Goal: Task Accomplishment & Management: Complete application form

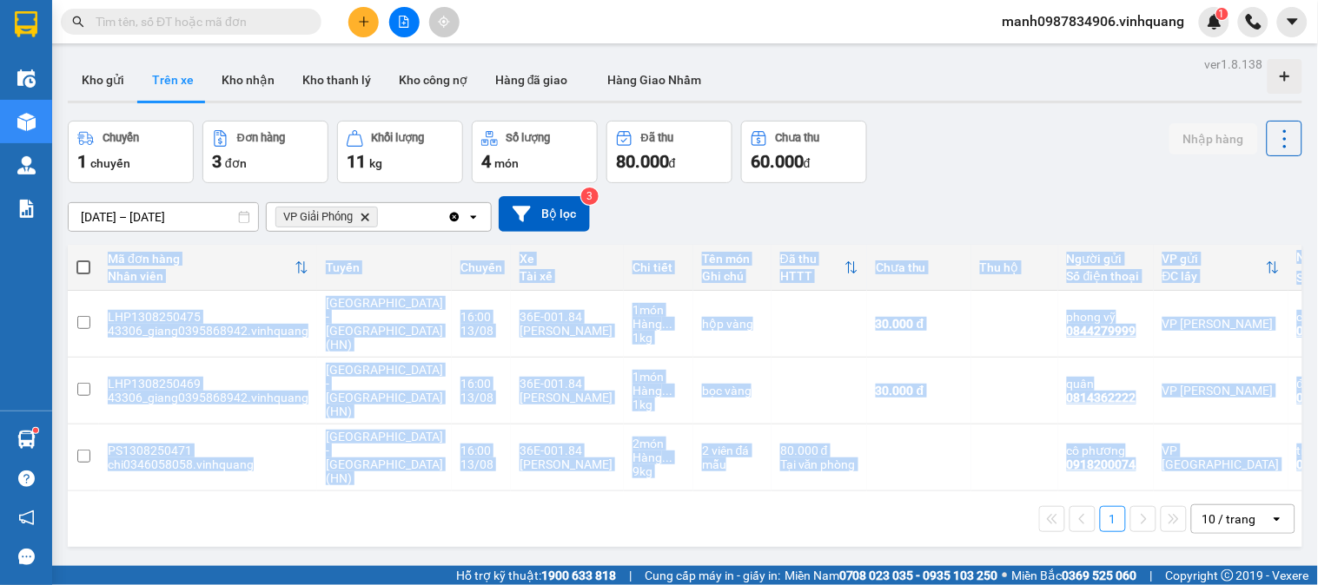
drag, startPoint x: 670, startPoint y: 457, endPoint x: 897, endPoint y: 456, distance: 227.6
click at [897, 456] on div "Mã đơn hàng Nhân viên Tuyến Chuyến Xe Tài xế Chi tiết Tên món Ghi chú Đã thu HT…" at bounding box center [685, 396] width 1234 height 302
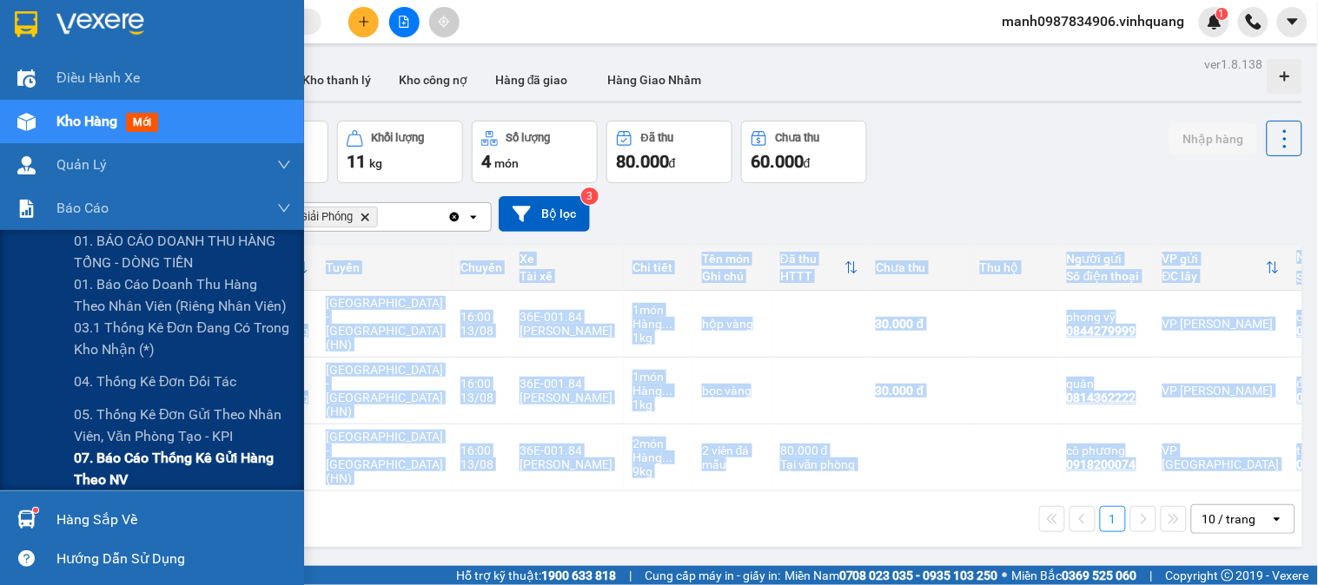
click at [102, 458] on span "07. Báo cáo thống kê gửi hàng theo NV" at bounding box center [182, 468] width 217 height 43
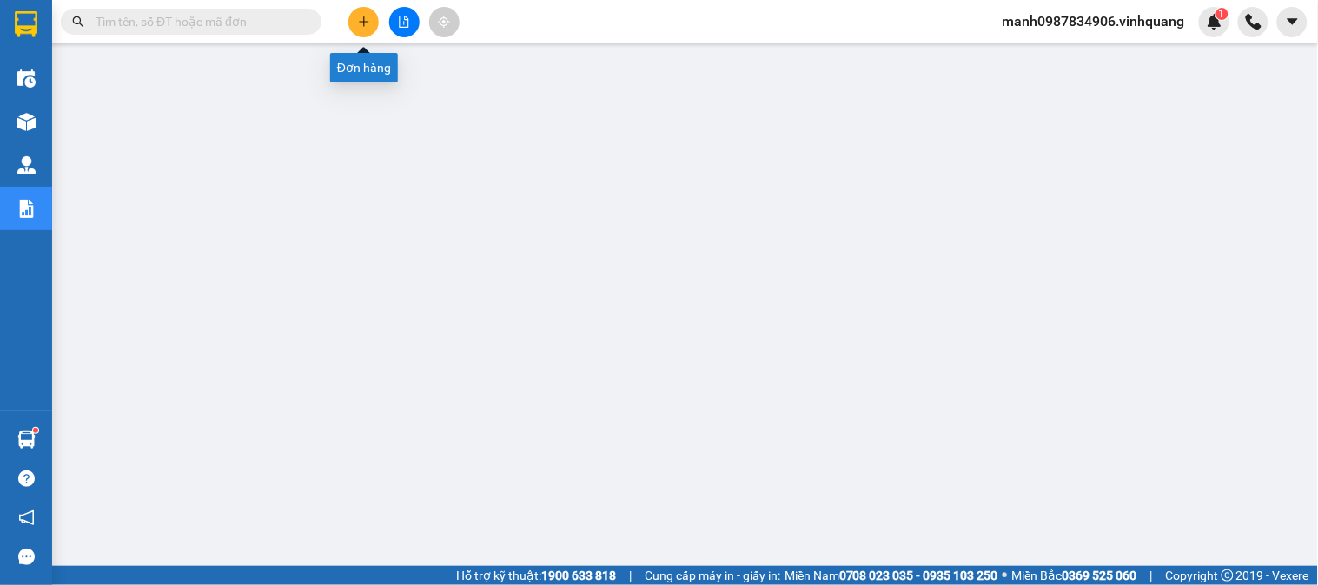
click at [365, 20] on icon "plus" at bounding box center [364, 22] width 12 height 12
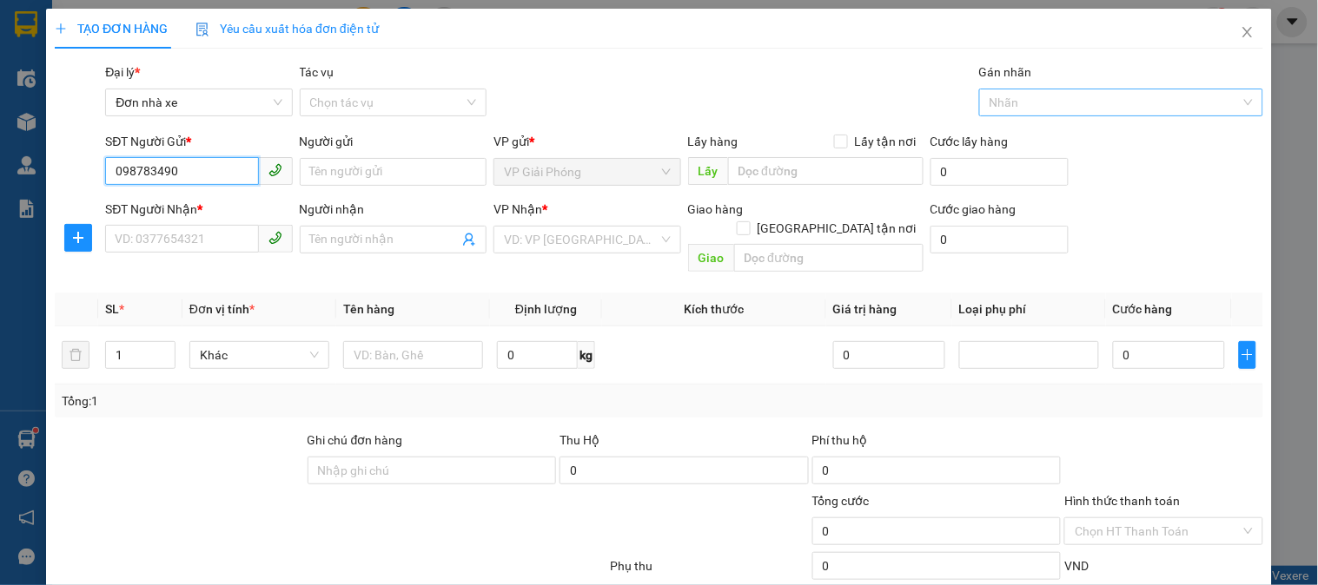
type input "0987834906"
click at [158, 212] on div "0987834906 - TĐ Mạnh" at bounding box center [197, 206] width 164 height 19
type input "TĐ Mạnh"
type input "0889232323"
type input "CTY. [GEOGRAPHIC_DATA]"
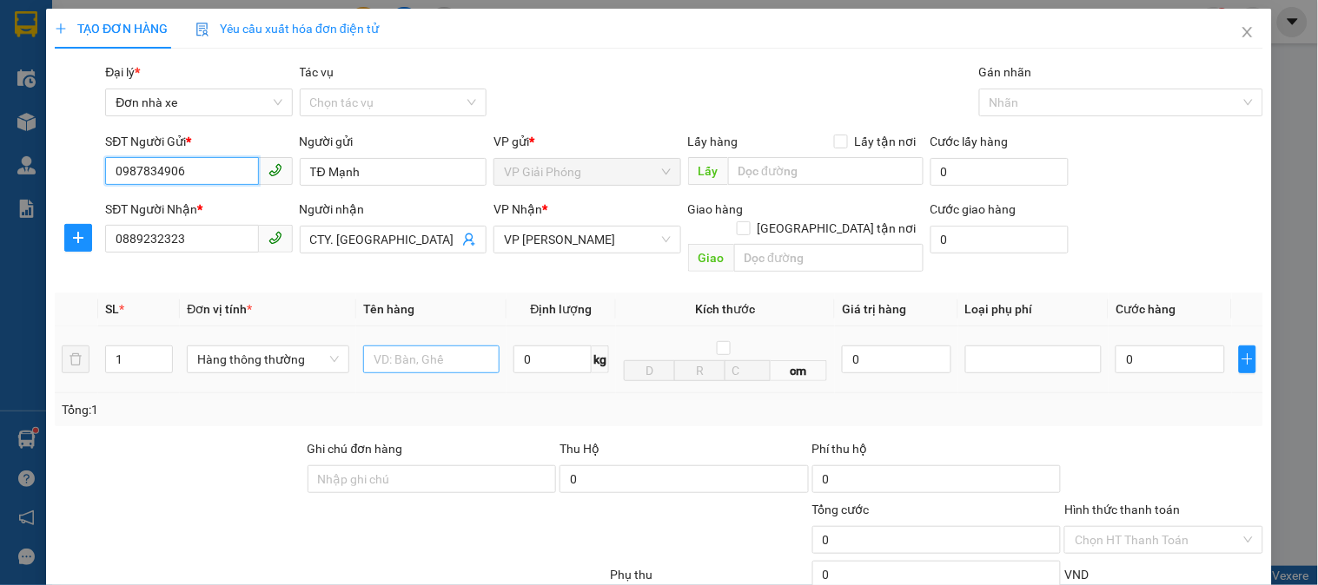
type input "0987834906"
click at [443, 346] on input "text" at bounding box center [431, 360] width 136 height 28
type input "bc vpgp 13\08"
click at [548, 346] on input "0" at bounding box center [552, 360] width 78 height 28
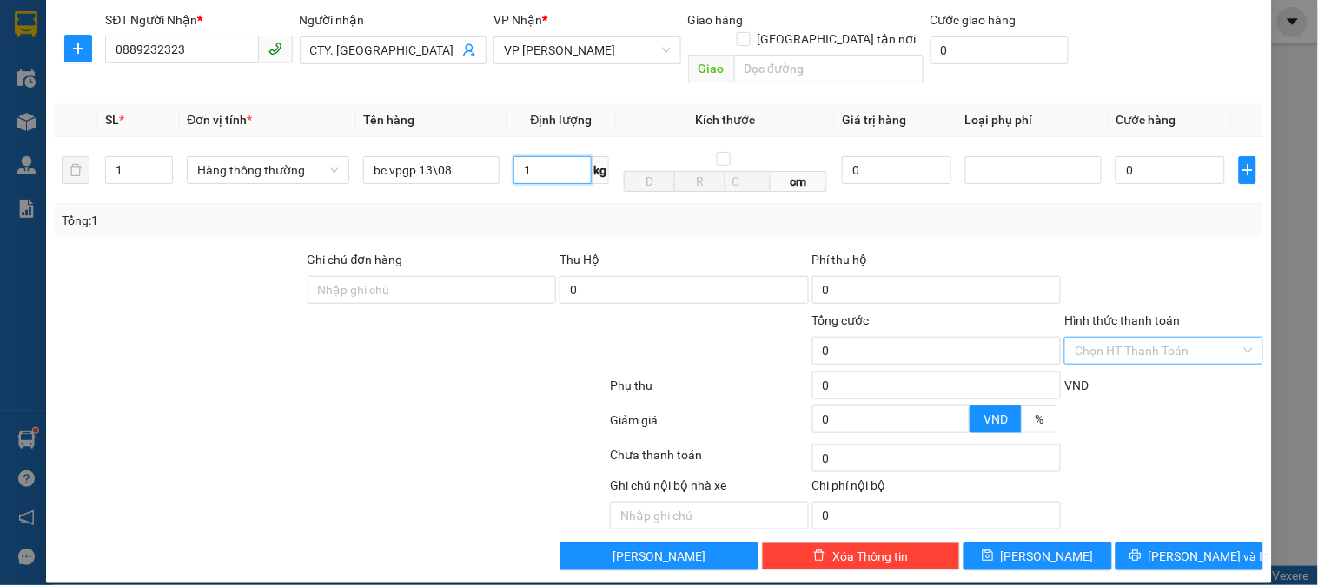
type input "1"
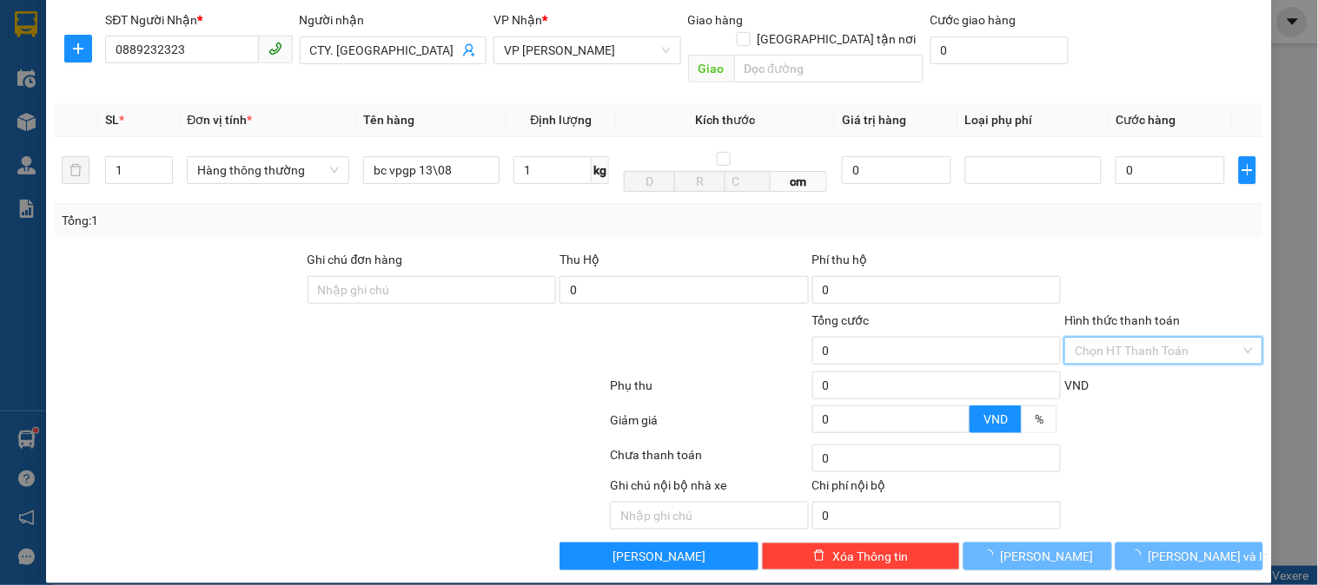
click at [1150, 338] on input "Hình thức thanh toán" at bounding box center [1156, 351] width 165 height 26
type input "30.000"
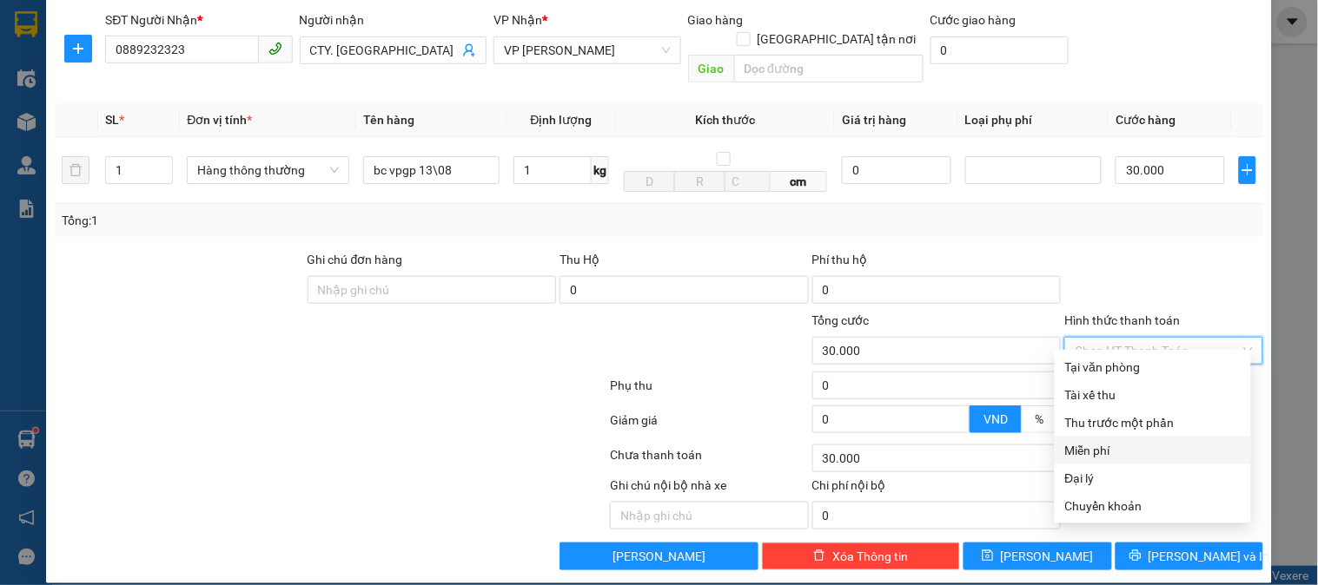
click at [1095, 452] on div "Miễn phí" at bounding box center [1152, 450] width 175 height 19
type input "0"
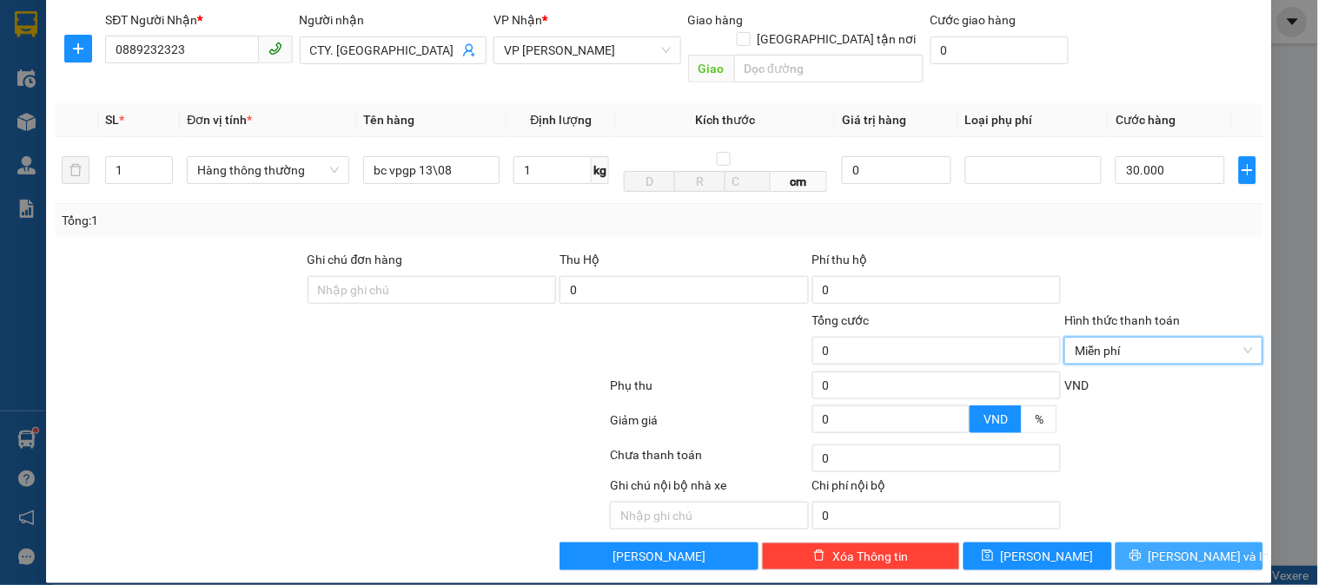
click at [1194, 547] on span "[PERSON_NAME] và In" at bounding box center [1209, 556] width 122 height 19
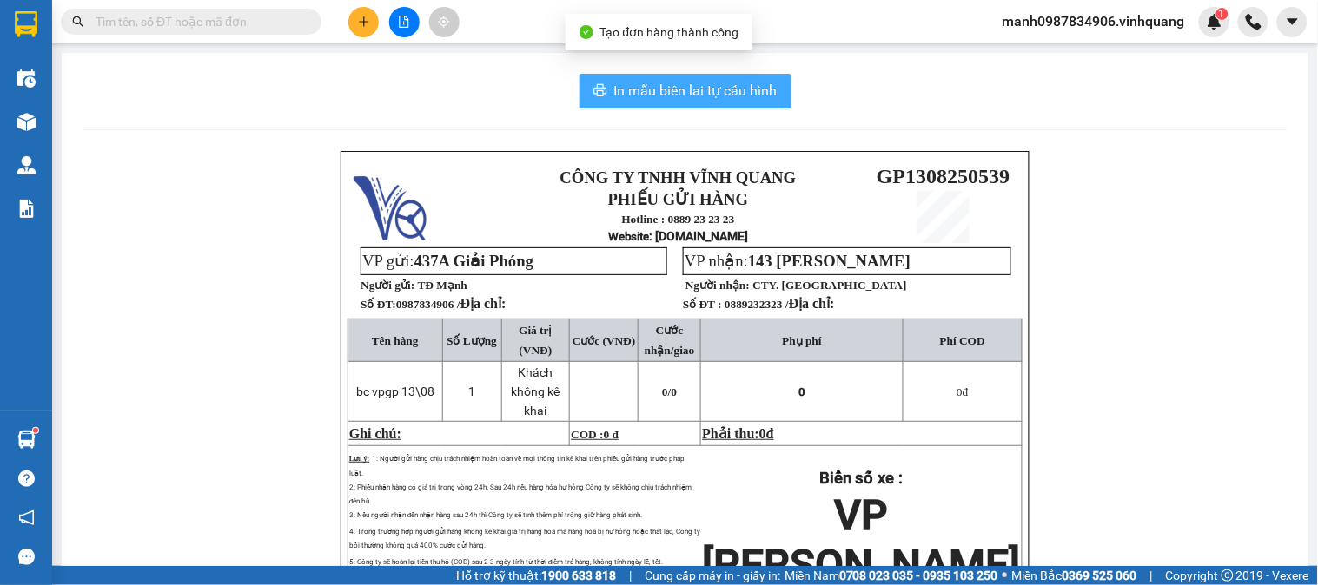
click at [702, 85] on span "In mẫu biên lai tự cấu hình" at bounding box center [695, 91] width 163 height 22
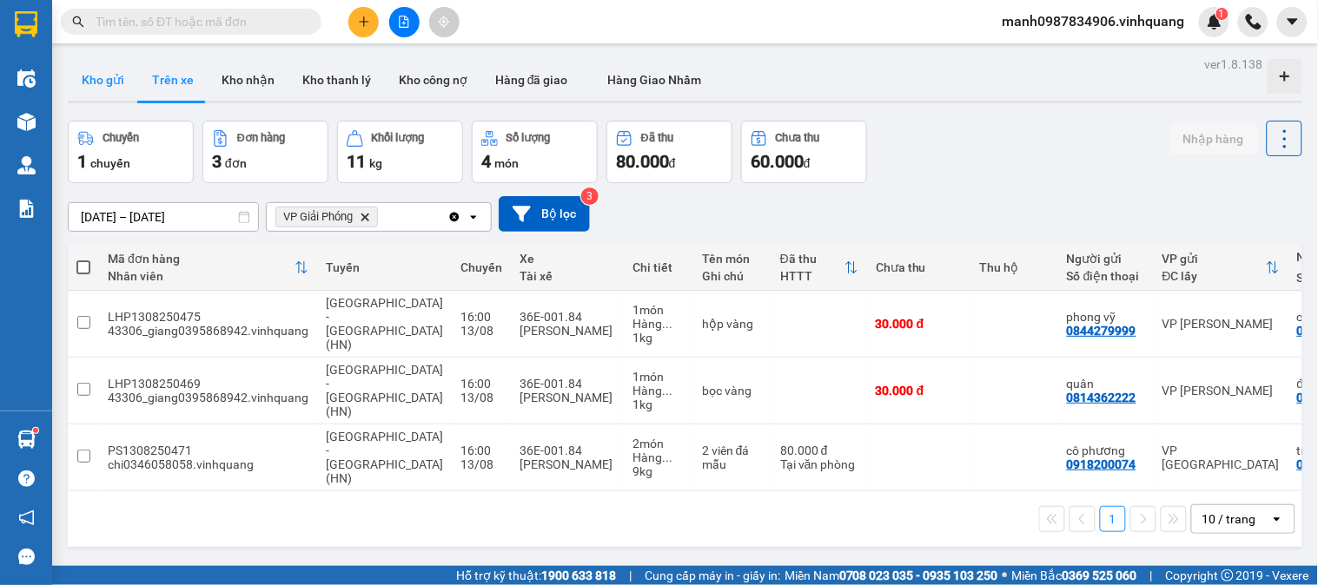
click at [109, 88] on button "Kho gửi" at bounding box center [103, 80] width 70 height 42
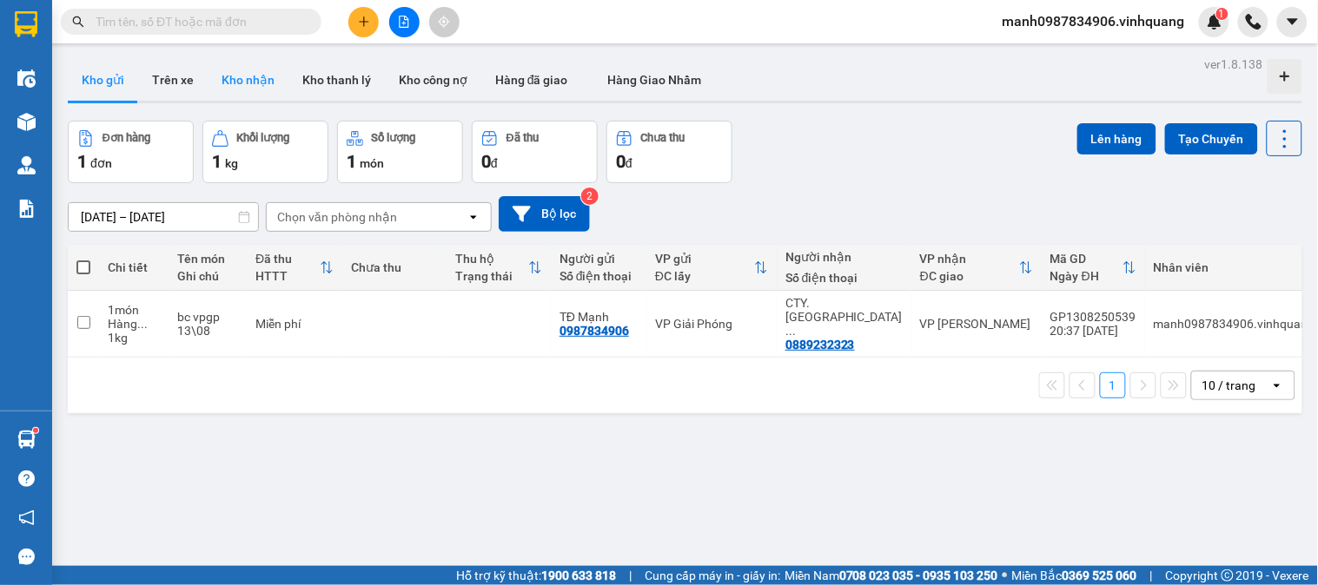
click at [257, 88] on button "Kho nhận" at bounding box center [248, 80] width 81 height 42
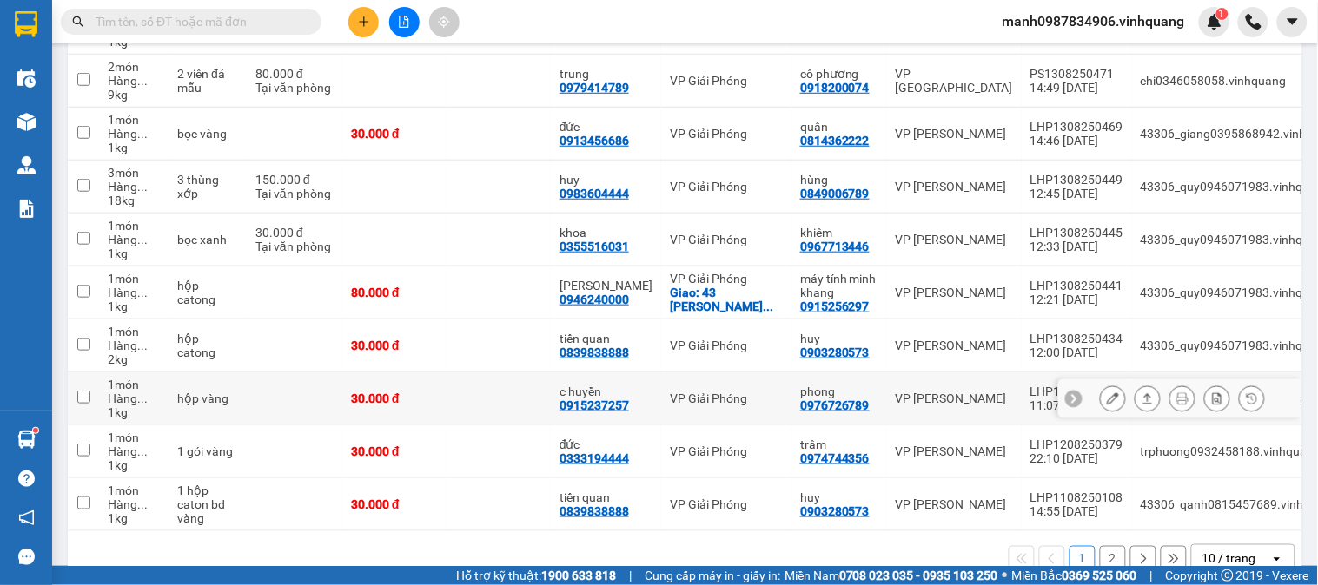
scroll to position [334, 0]
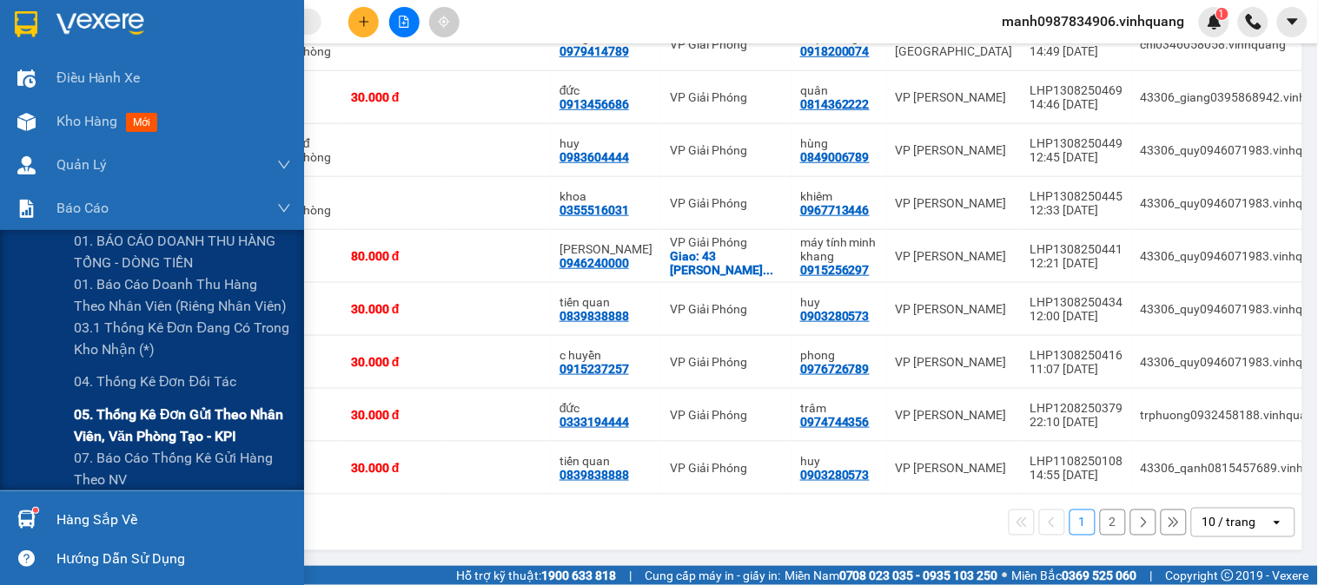
click at [135, 420] on span "05. Thống kê đơn gửi theo nhân viên, văn phòng tạo - KPI" at bounding box center [182, 425] width 217 height 43
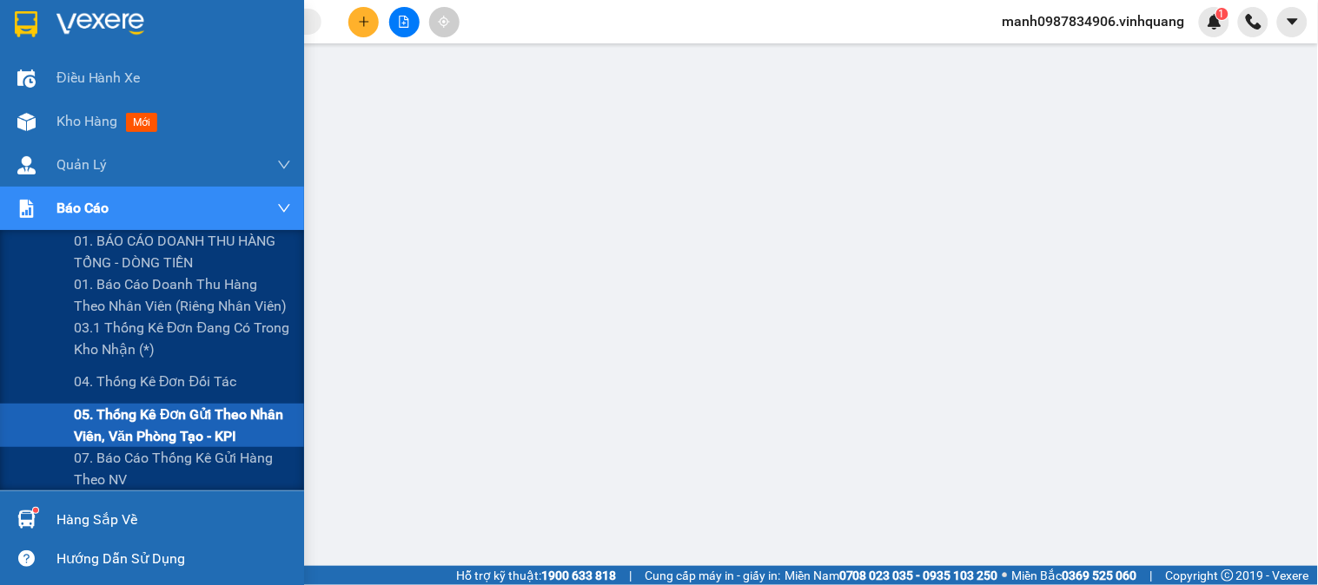
scroll to position [275, 0]
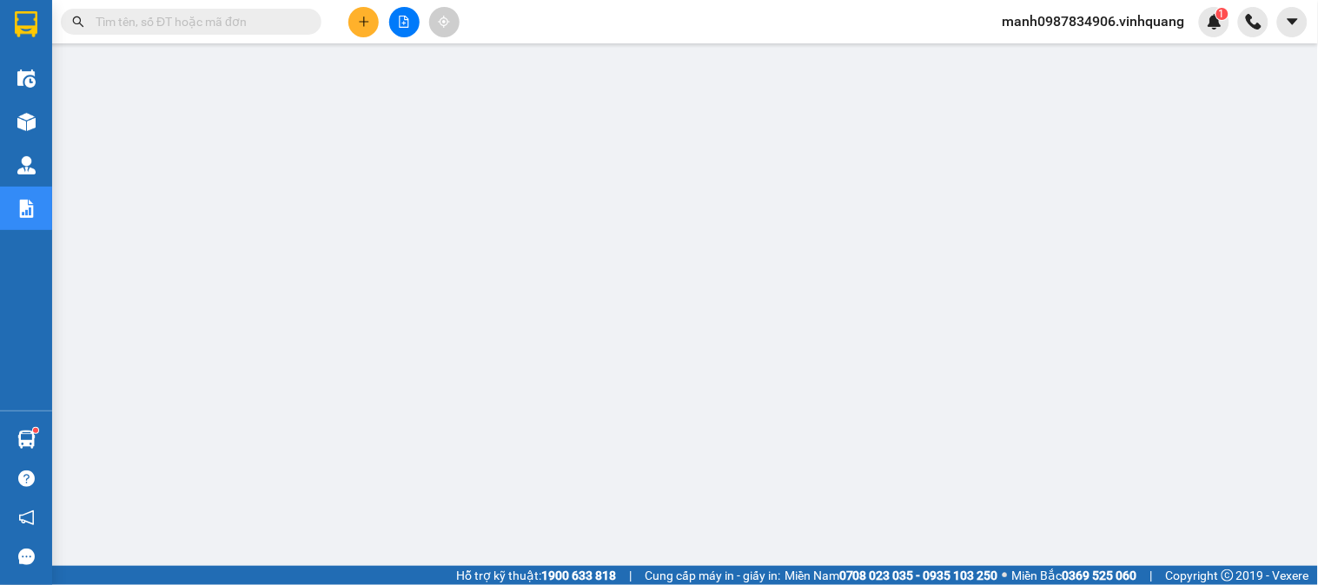
click at [188, 23] on input "text" at bounding box center [198, 21] width 205 height 19
click at [1117, 16] on span "manh0987834906.vinhquang" at bounding box center [1093, 21] width 210 height 22
click at [1040, 61] on span "Đăng xuất" at bounding box center [1102, 53] width 173 height 19
